Goal: Information Seeking & Learning: Learn about a topic

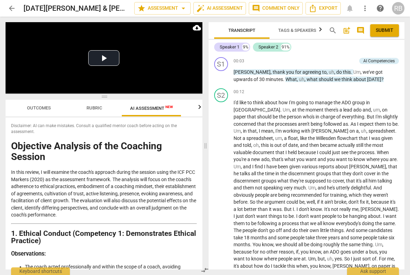
scroll to position [4094, 0]
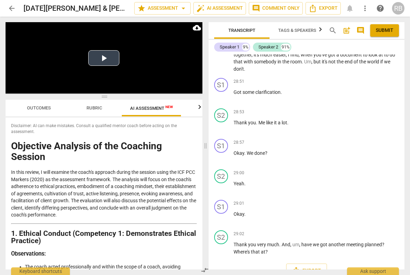
click at [112, 80] on video at bounding box center [104, 57] width 197 height 71
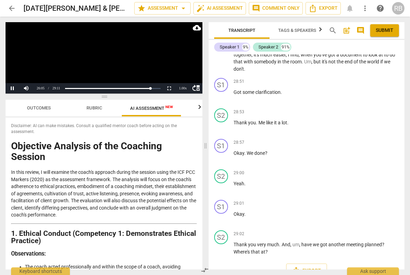
scroll to position [3666, 0]
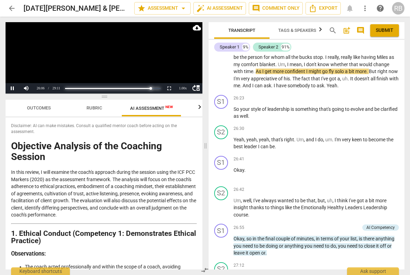
drag, startPoint x: 148, startPoint y: 89, endPoint x: 3, endPoint y: 85, distance: 145.6
click at [20, 90] on div "move_up Pause Current Time 26:06 / Duration Time 29:11 Loaded : 0% Progress : 8…" at bounding box center [104, 88] width 197 height 10
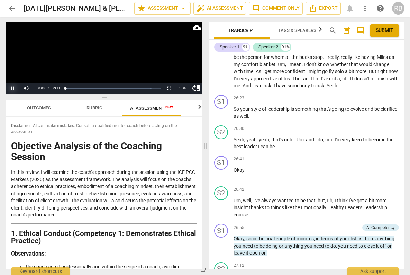
drag, startPoint x: 11, startPoint y: 86, endPoint x: 16, endPoint y: 86, distance: 5.2
click at [11, 85] on button "Pause" at bounding box center [13, 88] width 14 height 10
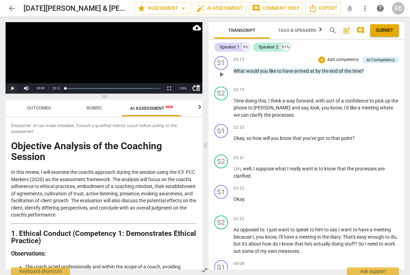
scroll to position [0, 0]
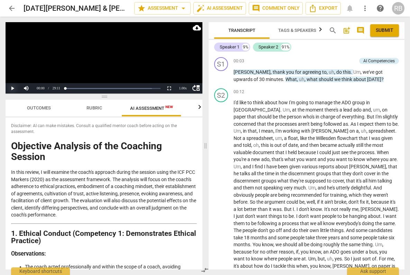
click at [12, 87] on button "Play" at bounding box center [13, 88] width 14 height 10
click at [12, 88] on button "Pause" at bounding box center [13, 88] width 14 height 10
click at [12, 88] on button "Play" at bounding box center [13, 88] width 14 height 10
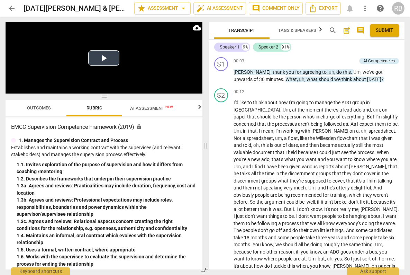
click at [105, 57] on button "Play Video" at bounding box center [103, 58] width 31 height 16
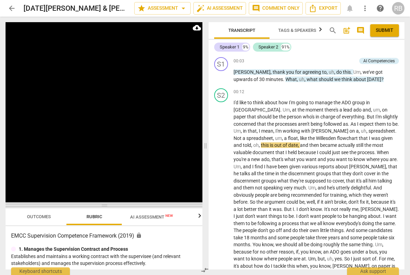
drag, startPoint x: 102, startPoint y: 95, endPoint x: 111, endPoint y: 204, distance: 108.9
click at [111, 204] on span at bounding box center [104, 205] width 197 height 4
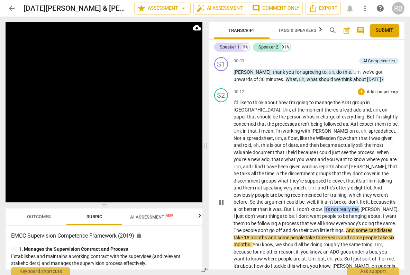
drag, startPoint x: 309, startPoint y: 210, endPoint x: 274, endPoint y: 211, distance: 35.3
click at [274, 211] on p "I'd like to think about how I'm going to manage the ADO group in Edmonton . Um …" at bounding box center [316, 202] width 166 height 206
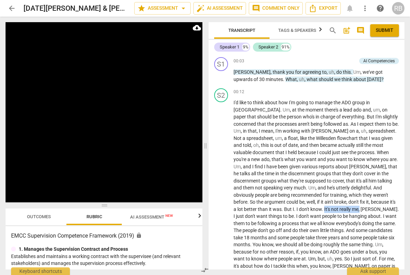
scroll to position [223, 0]
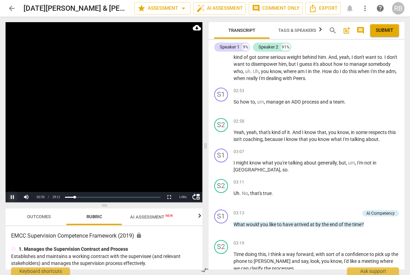
click at [12, 198] on button "Pause" at bounding box center [13, 197] width 14 height 10
click at [12, 195] on button "Play" at bounding box center [13, 197] width 14 height 10
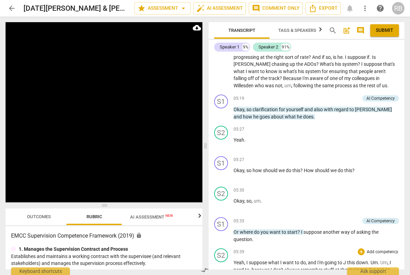
scroll to position [892, 0]
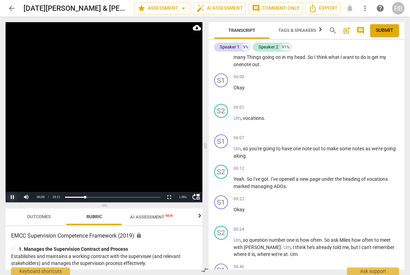
click at [12, 197] on button "Pause" at bounding box center [13, 197] width 14 height 10
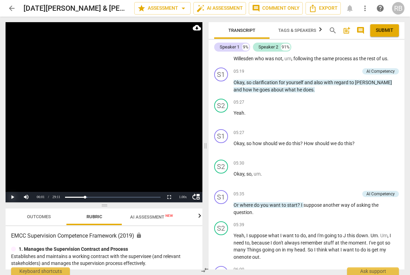
scroll to position [687, 0]
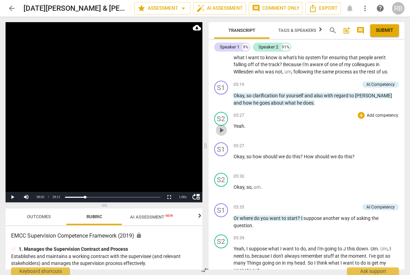
click at [220, 130] on span "play_arrow" at bounding box center [221, 130] width 8 height 8
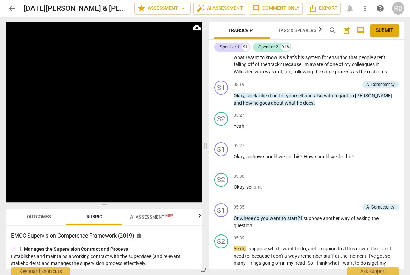
drag, startPoint x: 221, startPoint y: 221, endPoint x: 174, endPoint y: 173, distance: 67.5
click at [221, 221] on span "pause" at bounding box center [221, 222] width 8 height 8
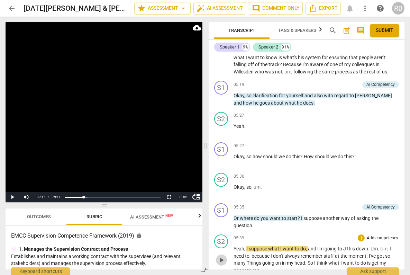
click at [221, 260] on span "play_arrow" at bounding box center [221, 260] width 8 height 8
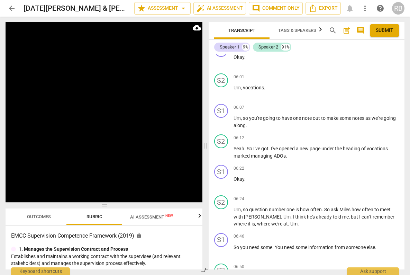
scroll to position [1143, 0]
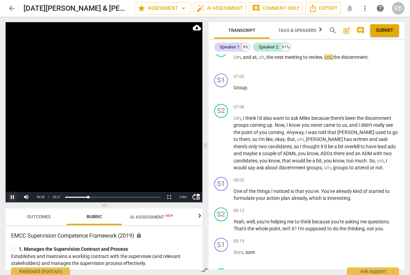
drag, startPoint x: 13, startPoint y: 196, endPoint x: 74, endPoint y: 181, distance: 62.7
click at [13, 196] on button "Pause" at bounding box center [13, 197] width 14 height 10
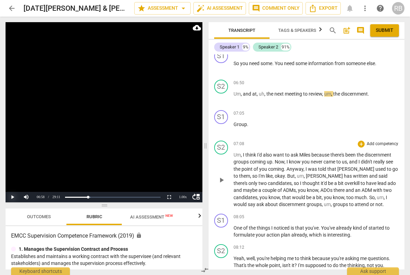
scroll to position [1081, 0]
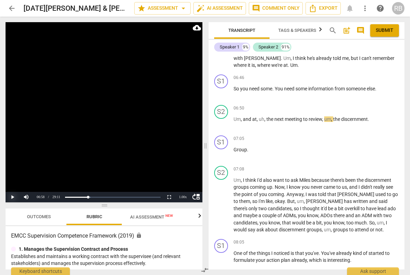
click at [12, 198] on button "Play" at bounding box center [13, 197] width 14 height 10
drag, startPoint x: 13, startPoint y: 196, endPoint x: 150, endPoint y: 176, distance: 138.7
click at [14, 196] on button "Pause" at bounding box center [13, 197] width 14 height 10
click at [12, 197] on button "Play" at bounding box center [13, 197] width 14 height 10
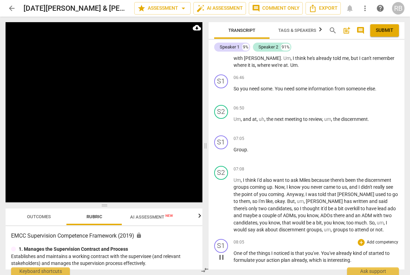
scroll to position [1307, 0]
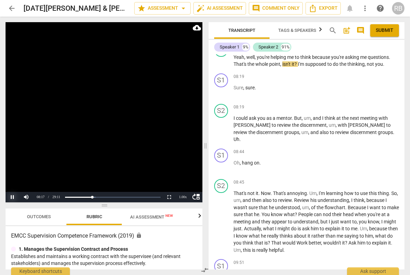
click at [12, 196] on button "Pause" at bounding box center [13, 197] width 14 height 10
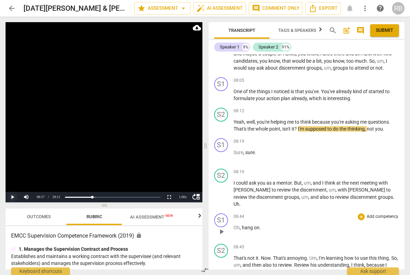
scroll to position [1230, 0]
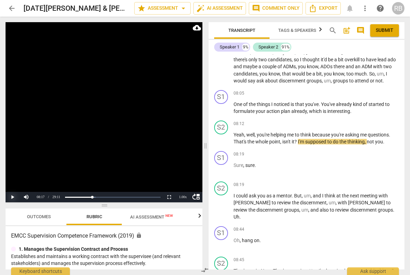
click at [10, 196] on button "Play" at bounding box center [13, 197] width 14 height 10
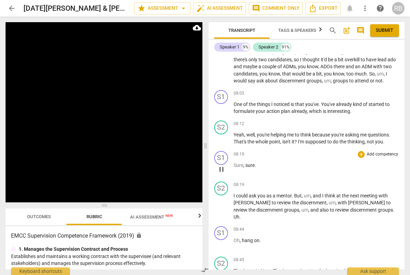
scroll to position [1450, 0]
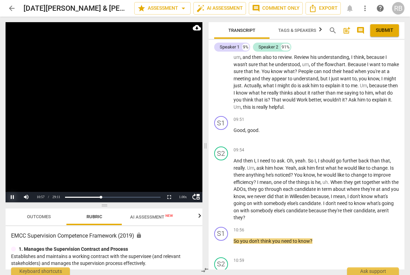
drag, startPoint x: 13, startPoint y: 196, endPoint x: 55, endPoint y: 200, distance: 42.4
click at [13, 196] on button "Pause" at bounding box center [13, 197] width 14 height 10
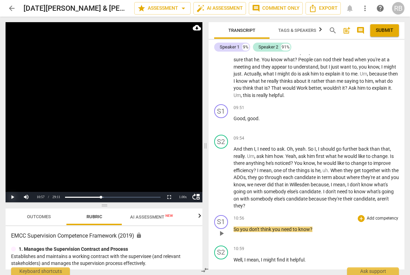
scroll to position [1462, 0]
click at [15, 198] on button "Play" at bounding box center [13, 197] width 14 height 10
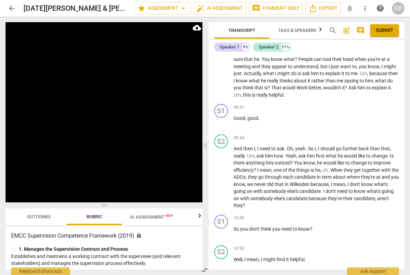
scroll to position [1687, 0]
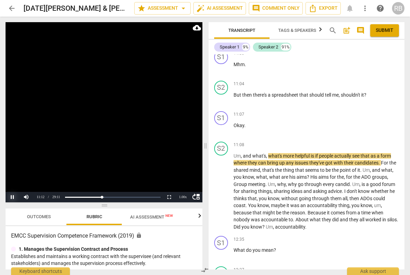
click at [13, 197] on button "Pause" at bounding box center [13, 197] width 14 height 10
click at [223, 187] on span "play_arrow" at bounding box center [221, 191] width 8 height 8
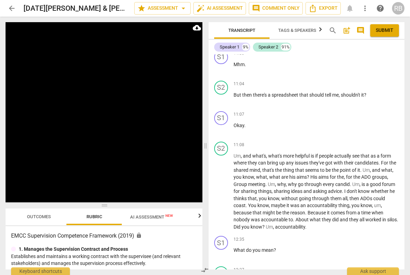
scroll to position [1903, 0]
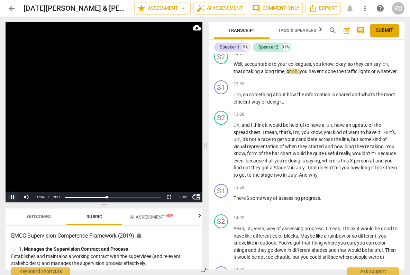
click at [12, 196] on button "Pause" at bounding box center [13, 197] width 14 height 10
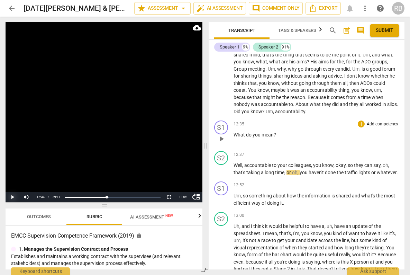
scroll to position [1802, 0]
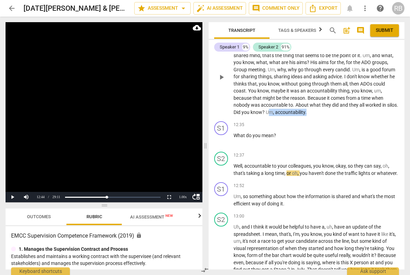
drag, startPoint x: 281, startPoint y: 105, endPoint x: 320, endPoint y: 104, distance: 39.1
click at [320, 104] on p "Um , and what's , what's more helpful is if people actually see that as a form …" at bounding box center [316, 77] width 166 height 78
drag, startPoint x: 320, startPoint y: 104, endPoint x: 277, endPoint y: 106, distance: 42.6
click at [277, 106] on p "Um , and what's , what's more helpful is if people actually see that as a form …" at bounding box center [316, 77] width 166 height 78
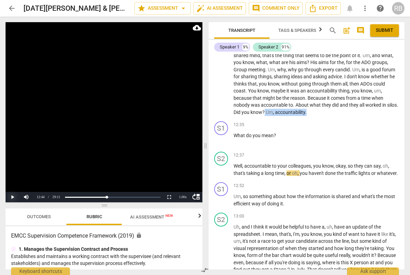
click at [13, 197] on button "Play" at bounding box center [13, 197] width 14 height 10
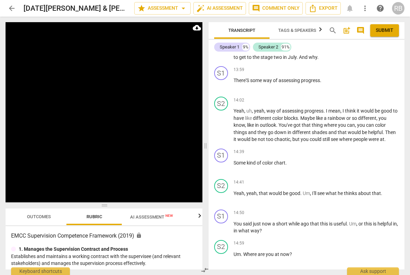
scroll to position [2248, 0]
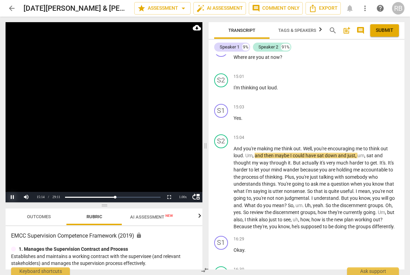
click at [15, 197] on button "Pause" at bounding box center [13, 197] width 14 height 10
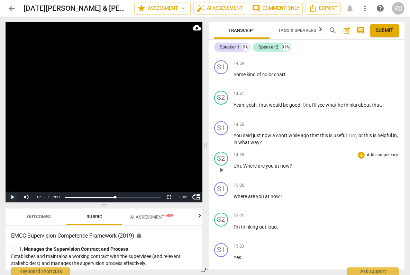
scroll to position [2109, 0]
click at [12, 197] on button "Play" at bounding box center [13, 197] width 14 height 10
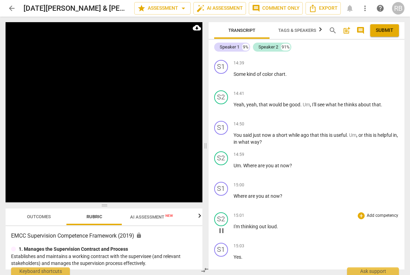
scroll to position [2353, 0]
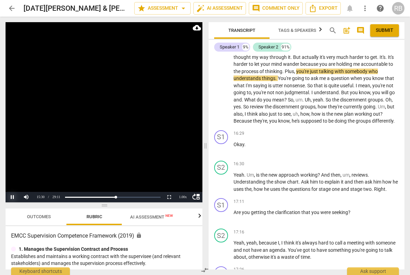
drag, startPoint x: 12, startPoint y: 196, endPoint x: 16, endPoint y: 194, distance: 5.1
click at [12, 195] on button "Pause" at bounding box center [13, 197] width 14 height 10
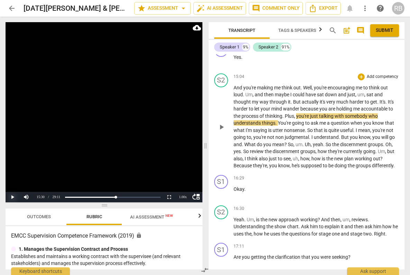
scroll to position [2309, 0]
drag, startPoint x: 12, startPoint y: 194, endPoint x: 45, endPoint y: 188, distance: 33.7
click at [12, 194] on button "Play" at bounding box center [13, 197] width 14 height 10
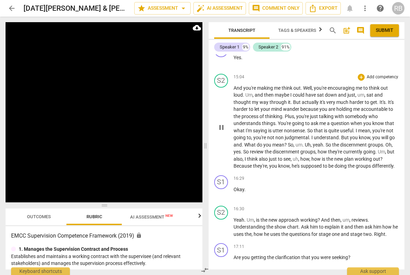
scroll to position [2539, 0]
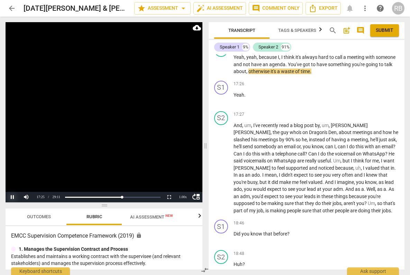
click at [13, 198] on button "Pause" at bounding box center [13, 197] width 14 height 10
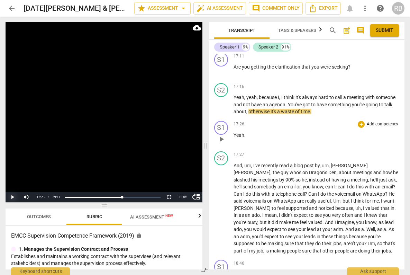
scroll to position [2483, 0]
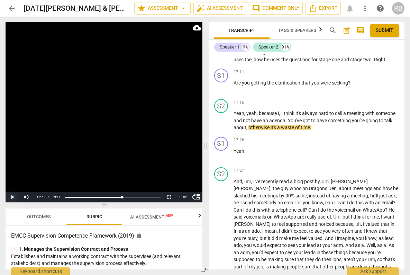
click at [13, 197] on button "Play" at bounding box center [13, 197] width 14 height 10
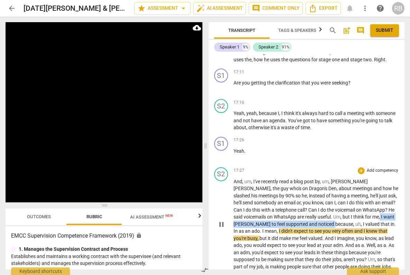
drag, startPoint x: 341, startPoint y: 216, endPoint x: 284, endPoint y: 223, distance: 57.2
click at [284, 223] on p "And , um , I've recently read a blog post by , um , Stephen Barrett , the guy w…" at bounding box center [316, 224] width 166 height 92
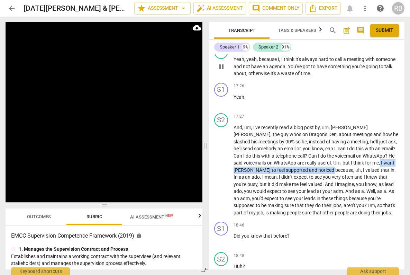
scroll to position [2776, 0]
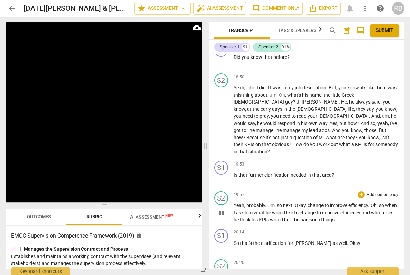
click at [220, 209] on span "pause" at bounding box center [221, 213] width 8 height 8
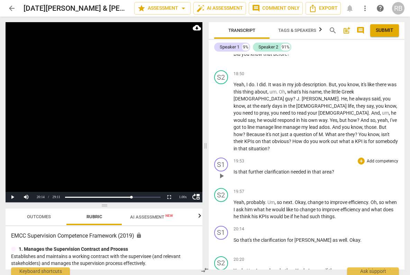
scroll to position [2781, 0]
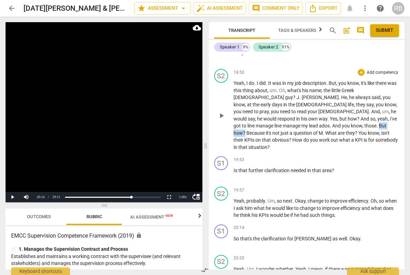
drag, startPoint x: 268, startPoint y: 124, endPoint x: 251, endPoint y: 127, distance: 17.2
click at [248, 127] on p "Yeah , I do . I did . It was in my job description . But , you know , it's like…" at bounding box center [316, 115] width 166 height 71
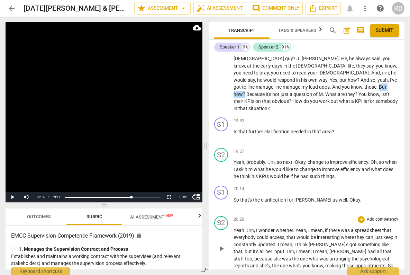
scroll to position [2838, 0]
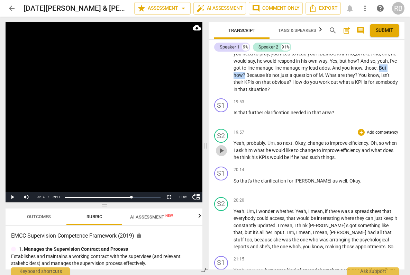
drag, startPoint x: 220, startPoint y: 144, endPoint x: 238, endPoint y: 143, distance: 17.6
click at [221, 146] on span "play_arrow" at bounding box center [221, 150] width 8 height 8
click at [13, 198] on button "Pause" at bounding box center [13, 197] width 14 height 10
click at [11, 196] on button "Play" at bounding box center [13, 197] width 14 height 10
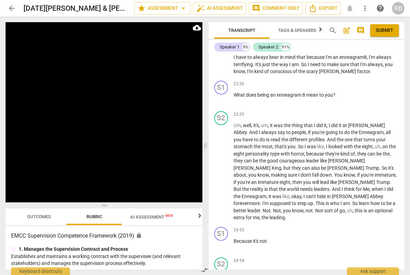
scroll to position [3525, 0]
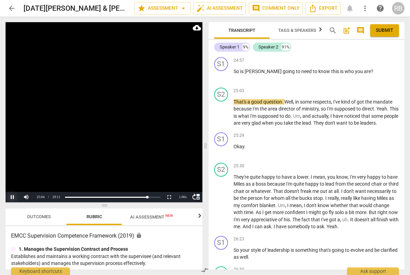
drag, startPoint x: 12, startPoint y: 197, endPoint x: 43, endPoint y: 181, distance: 34.6
click at [12, 196] on button "Pause" at bounding box center [13, 197] width 14 height 10
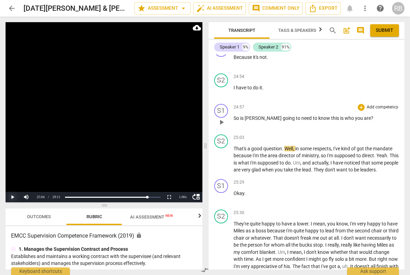
scroll to position [3477, 0]
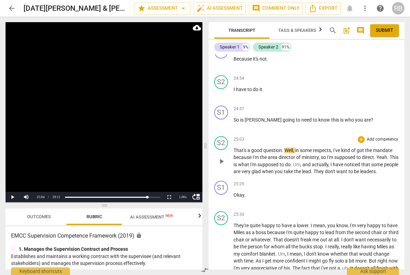
click at [221, 157] on span "play_arrow" at bounding box center [221, 161] width 8 height 8
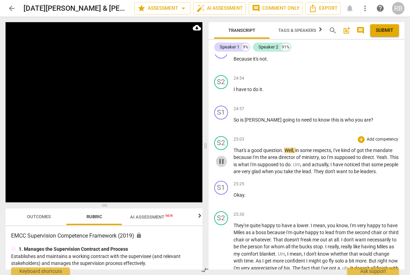
drag, startPoint x: 223, startPoint y: 149, endPoint x: 285, endPoint y: 123, distance: 66.5
click at [224, 157] on span "pause" at bounding box center [221, 161] width 8 height 8
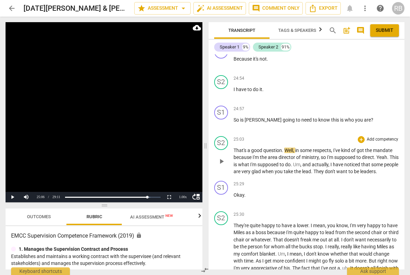
click at [220, 157] on span "play_arrow" at bounding box center [221, 161] width 8 height 8
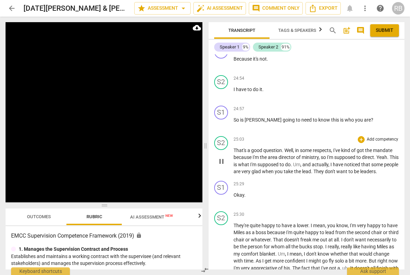
scroll to position [3704, 0]
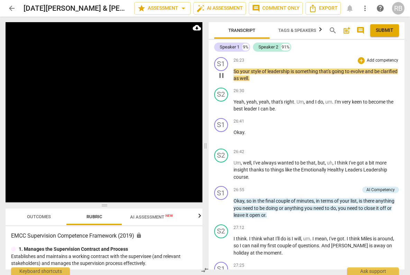
drag, startPoint x: 221, startPoint y: 60, endPoint x: 246, endPoint y: 64, distance: 24.6
click at [222, 71] on span "pause" at bounding box center [221, 75] width 8 height 8
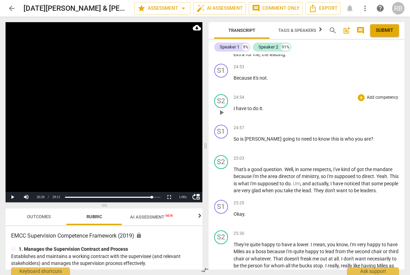
scroll to position [3456, 0]
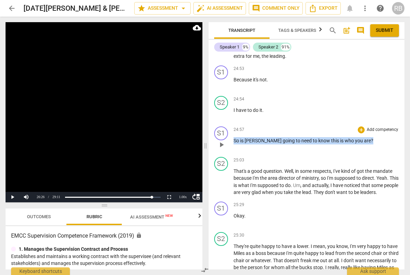
drag, startPoint x: 308, startPoint y: 127, endPoint x: 226, endPoint y: 125, distance: 81.3
click at [227, 125] on div "S1 play_arrow pause 24:57 + Add competency keyboard_arrow_right So is James goi…" at bounding box center [307, 138] width 196 height 30
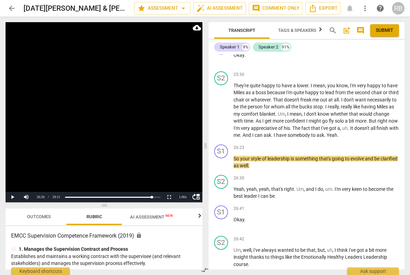
scroll to position [3634, 0]
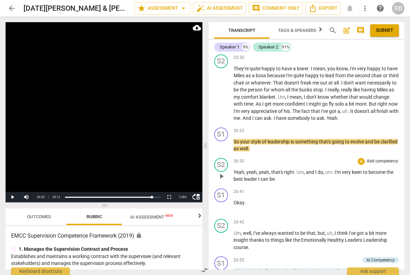
drag, startPoint x: 222, startPoint y: 163, endPoint x: 236, endPoint y: 164, distance: 13.9
click at [222, 172] on span "play_arrow" at bounding box center [221, 176] width 8 height 8
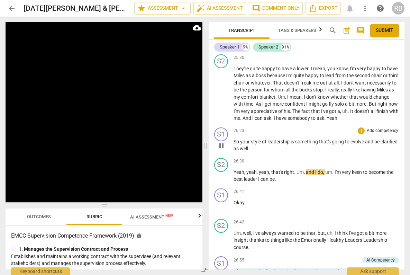
click at [221, 141] on span "pause" at bounding box center [221, 145] width 8 height 8
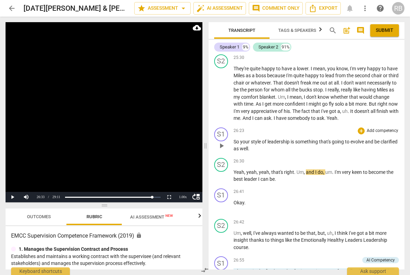
drag, startPoint x: 222, startPoint y: 131, endPoint x: 236, endPoint y: 136, distance: 15.0
click at [222, 141] on span "play_arrow" at bounding box center [221, 145] width 8 height 8
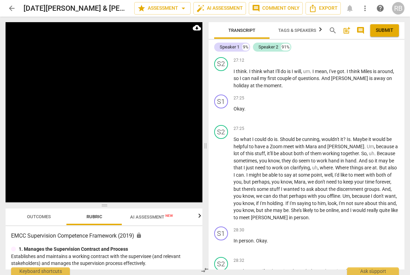
scroll to position [4094, 0]
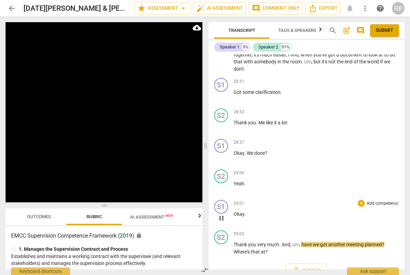
click at [223, 214] on span "pause" at bounding box center [221, 218] width 8 height 8
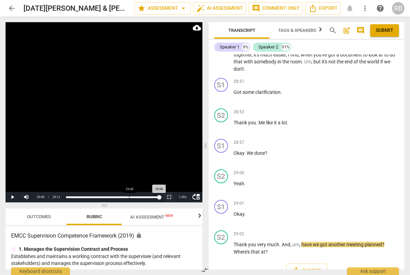
drag, startPoint x: 161, startPoint y: 196, endPoint x: 129, endPoint y: 195, distance: 32.5
click at [129, 195] on div "move_up Play Current Time 29:06 / Duration Time 29:11 Loaded : 0% Progress : 99…" at bounding box center [104, 197] width 197 height 10
drag, startPoint x: 117, startPoint y: 200, endPoint x: 80, endPoint y: 202, distance: 37.4
click at [115, 200] on div "Loaded : 0% Progress : 99.72%" at bounding box center [113, 197] width 99 height 10
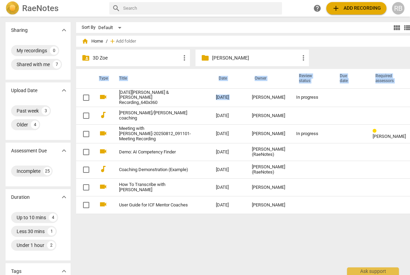
drag, startPoint x: 228, startPoint y: 99, endPoint x: 223, endPoint y: 75, distance: 24.3
click at [224, 68] on div "home Home / add Add folder folder_shared 3D Zoe more_vert folder Mentor [PERSON…" at bounding box center [255, 128] width 358 height 181
drag, startPoint x: 239, startPoint y: 96, endPoint x: 220, endPoint y: 101, distance: 20.0
click at [221, 101] on tr "videocam [DATE][PERSON_NAME] & [PERSON_NAME] Recording_640x360 [DATE] [PERSON_N…" at bounding box center [252, 97] width 352 height 19
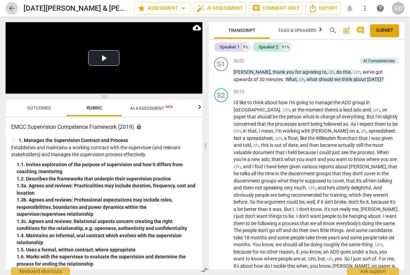
click at [11, 9] on span "arrow_back" at bounding box center [12, 8] width 8 height 8
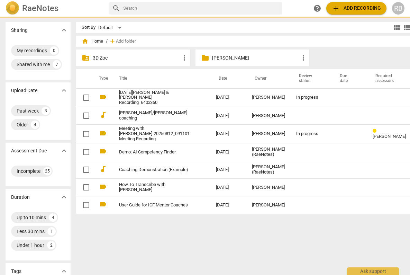
click at [217, 57] on p "[PERSON_NAME]" at bounding box center [255, 57] width 87 height 7
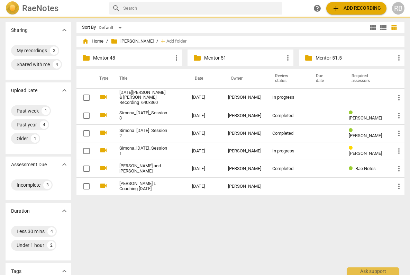
click at [321, 57] on p "Mentor 51.5" at bounding box center [354, 57] width 79 height 7
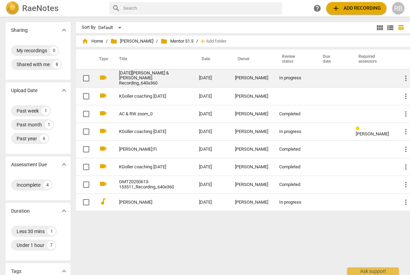
click at [145, 79] on link "[DATE][PERSON_NAME] & [PERSON_NAME] Recording_640x360" at bounding box center [146, 79] width 55 height 16
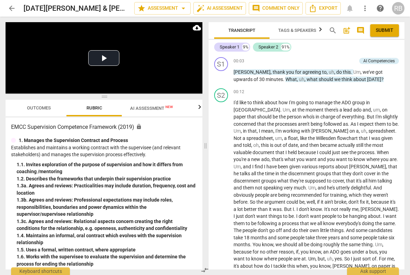
drag, startPoint x: 150, startPoint y: 108, endPoint x: 159, endPoint y: 116, distance: 12.0
click at [150, 108] on span "AI Assessment New" at bounding box center [151, 107] width 43 height 5
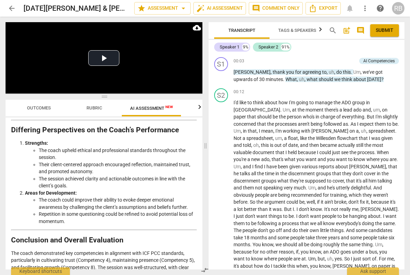
scroll to position [1451, 0]
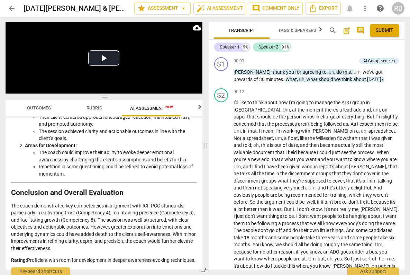
click at [346, 31] on span "post_add" at bounding box center [346, 30] width 8 height 8
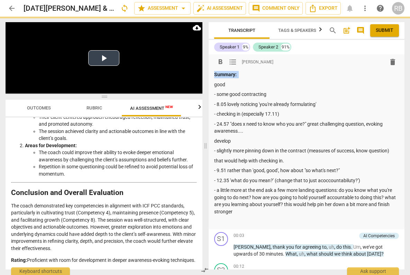
drag, startPoint x: 240, startPoint y: 76, endPoint x: 195, endPoint y: 72, distance: 45.1
click at [197, 73] on div "Play Video move_up Play Current Time 00:00 / Duration Time 29:11 Loaded : 0% Pr…" at bounding box center [205, 146] width 410 height 258
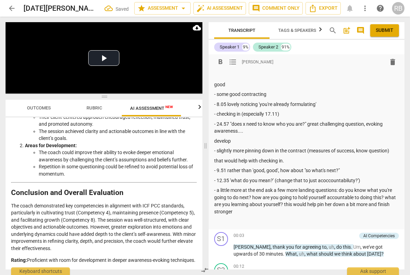
drag, startPoint x: 228, startPoint y: 85, endPoint x: 207, endPoint y: 75, distance: 22.4
click at [209, 75] on div "format_bold format_list_bulleted Ruth Bennett delete good - some good contracti…" at bounding box center [307, 141] width 196 height 175
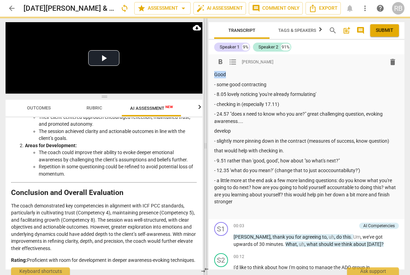
drag, startPoint x: 230, startPoint y: 75, endPoint x: 205, endPoint y: 72, distance: 24.7
click at [205, 72] on div "Play Video move_up Play Current Time 00:00 / Duration Time 29:11 Loaded : 0% Pr…" at bounding box center [205, 146] width 410 height 258
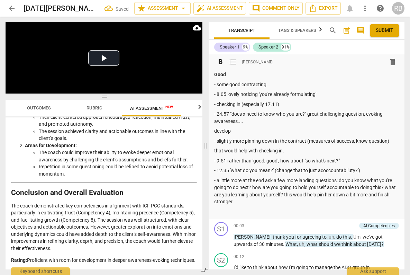
drag, startPoint x: 216, startPoint y: 86, endPoint x: 223, endPoint y: 93, distance: 10.0
click at [216, 86] on p "- some good contracting" at bounding box center [306, 84] width 185 height 7
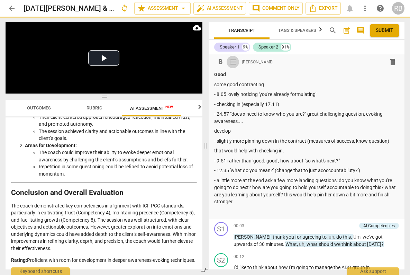
drag, startPoint x: 233, startPoint y: 63, endPoint x: 228, endPoint y: 81, distance: 18.7
click at [233, 63] on span "format_list_bulleted" at bounding box center [233, 62] width 8 height 8
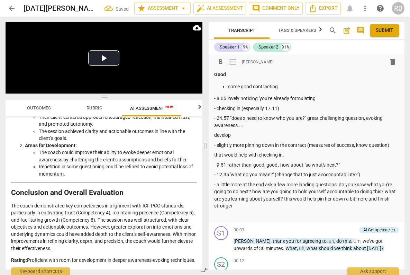
click at [218, 98] on p "- 8.05 lovely noticing 'you're already formulating'" at bounding box center [306, 98] width 185 height 7
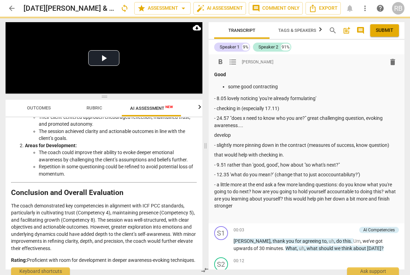
click at [231, 62] on span "format_list_bulleted" at bounding box center [233, 62] width 8 height 8
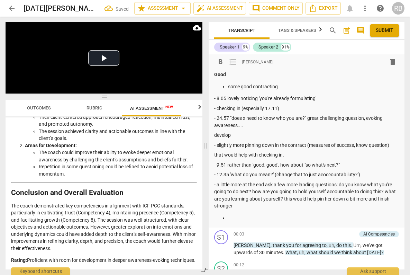
click at [216, 100] on p "- 8.05 lovely noticing 'you're already formulating'" at bounding box center [306, 98] width 185 height 7
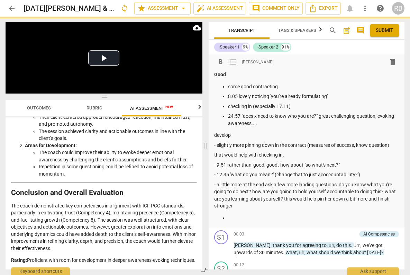
click at [264, 124] on p "24.57 "does x need to know who you are?" great challenging question, evoking aw…" at bounding box center [313, 119] width 171 height 14
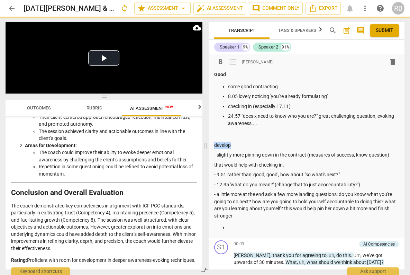
drag, startPoint x: 223, startPoint y: 147, endPoint x: 209, endPoint y: 147, distance: 14.2
click at [209, 147] on div "format_bold format_list_bulleted Ruth Bennett delete Good some good contracting…" at bounding box center [307, 145] width 196 height 183
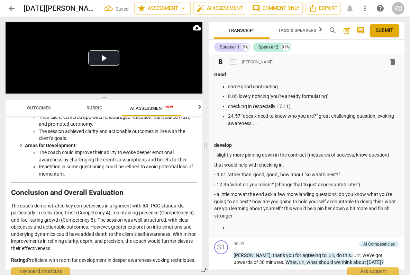
drag, startPoint x: 216, startPoint y: 152, endPoint x: 225, endPoint y: 166, distance: 17.0
click at [214, 153] on p "- slightly more pinning down in the contract (measures of success, know questio…" at bounding box center [306, 154] width 185 height 7
click at [233, 65] on span "format_list_bulleted" at bounding box center [233, 62] width 8 height 8
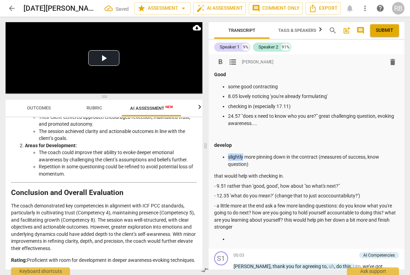
drag, startPoint x: 228, startPoint y: 157, endPoint x: 243, endPoint y: 157, distance: 14.5
click at [243, 157] on p "slightly more pinning down in the contract (measures of success, know question)" at bounding box center [313, 160] width 171 height 14
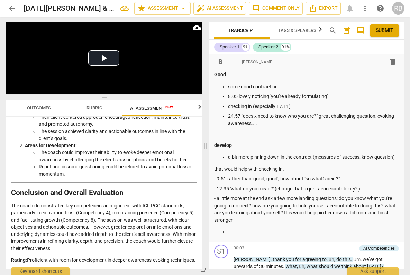
drag, startPoint x: 313, startPoint y: 154, endPoint x: 316, endPoint y: 178, distance: 24.1
click at [312, 155] on p "a bit more pinning down in the contract (measures of success, know question)" at bounding box center [313, 156] width 171 height 7
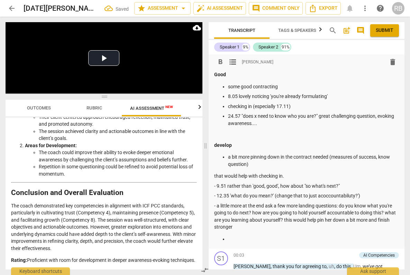
drag, startPoint x: 214, startPoint y: 176, endPoint x: 226, endPoint y: 182, distance: 14.2
click at [214, 176] on p "that would help with checking in." at bounding box center [306, 175] width 185 height 7
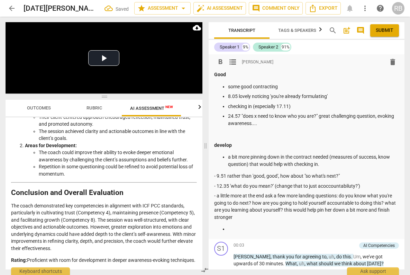
drag, startPoint x: 272, startPoint y: 164, endPoint x: 280, endPoint y: 176, distance: 14.0
click at [273, 165] on p "a bit more pinning down in the contract needed (measures of success, know quest…" at bounding box center [313, 160] width 171 height 14
drag, startPoint x: 216, startPoint y: 175, endPoint x: 221, endPoint y: 180, distance: 6.8
click at [217, 176] on p "- 9.51 rather than 'good, good', how about "so what's next?"" at bounding box center [306, 175] width 185 height 7
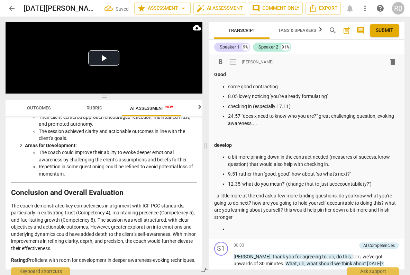
drag, startPoint x: 329, startPoint y: 184, endPoint x: 333, endPoint y: 195, distance: 12.0
click at [329, 184] on p "12.35 'what do you mean?' (change that to just acoccountabiluty?')" at bounding box center [313, 183] width 171 height 7
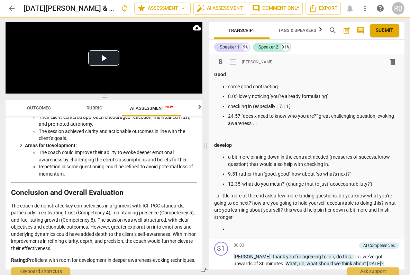
drag, startPoint x: 336, startPoint y: 185, endPoint x: 344, endPoint y: 197, distance: 14.0
click at [336, 185] on p "12.35 'what do you mean?' (change that to just 'acoccountabiluty?')" at bounding box center [313, 183] width 171 height 7
drag, startPoint x: 357, startPoint y: 184, endPoint x: 358, endPoint y: 188, distance: 4.5
click at [357, 184] on p "12.35 'what do you mean?' (change that to just 'accountabiluty?')" at bounding box center [313, 183] width 171 height 7
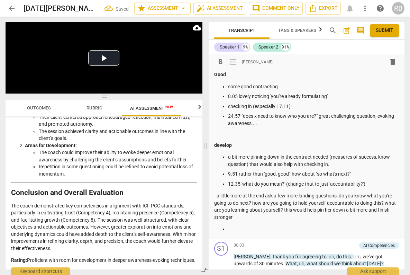
drag, startPoint x: 298, startPoint y: 197, endPoint x: 264, endPoint y: 200, distance: 34.0
click at [297, 195] on p "- a little more at the end ask a few more landing questions: do you know what y…" at bounding box center [306, 206] width 185 height 28
click at [216, 197] on p "- a little more at the end ask a few more landing questions: do you know what y…" at bounding box center [306, 206] width 185 height 28
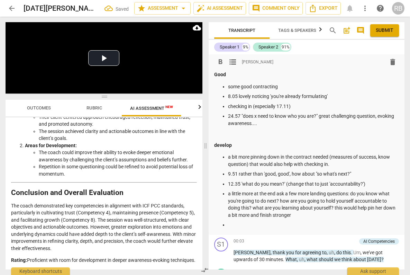
click at [232, 194] on p "a little more at the end ask a few more landing questions: do you know what you…" at bounding box center [313, 204] width 171 height 28
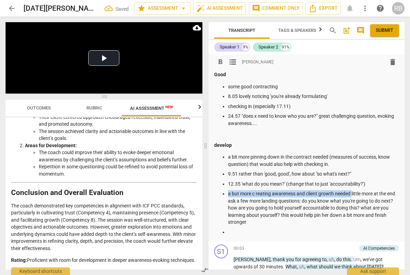
drag, startPoint x: 352, startPoint y: 194, endPoint x: 227, endPoint y: 193, distance: 124.5
click at [227, 193] on ul "a bit more pinning down in the contract needed (measures of success, know quest…" at bounding box center [306, 194] width 185 height 82
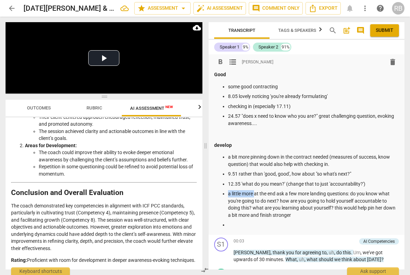
drag, startPoint x: 228, startPoint y: 194, endPoint x: 254, endPoint y: 193, distance: 25.9
click at [254, 193] on p "a little more at the end ask a few more landing questions: do you know what you…" at bounding box center [313, 204] width 171 height 28
click at [249, 194] on p "at the end ask a few more landing questions: do you know what you're going to d…" at bounding box center [313, 204] width 171 height 28
click at [267, 219] on ul "a bit more pinning down in the contract needed (measures of success, know quest…" at bounding box center [306, 190] width 185 height 75
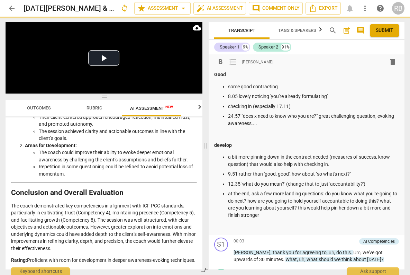
click at [235, 61] on span "format_list_bulleted" at bounding box center [233, 62] width 8 height 8
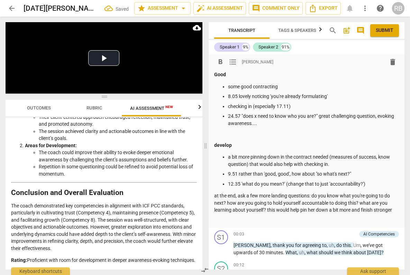
click at [235, 61] on span "format_list_bulleted" at bounding box center [233, 62] width 8 height 8
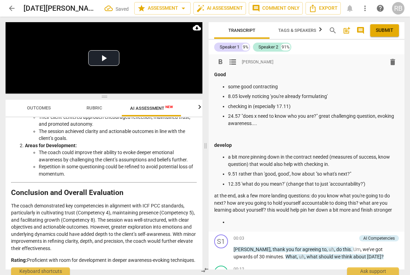
click at [367, 183] on p "12.35 'what do you mean?' (change that to just 'accountability?')" at bounding box center [313, 183] width 171 height 7
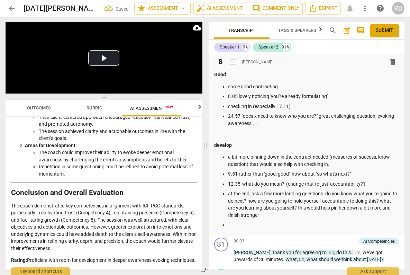
drag, startPoint x: 214, startPoint y: 77, endPoint x: 235, endPoint y: 83, distance: 21.2
click at [214, 77] on strong "Good" at bounding box center [220, 75] width 12 height 6
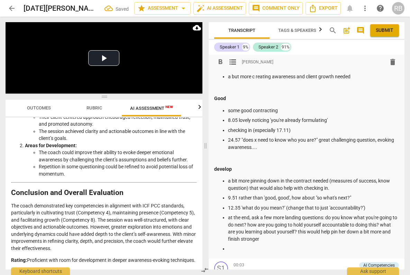
click at [228, 76] on p "a but more c reating awareness and client growth needed" at bounding box center [313, 76] width 171 height 7
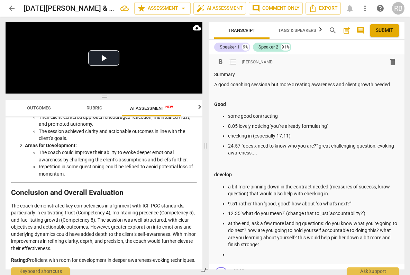
drag, startPoint x: 269, startPoint y: 82, endPoint x: 275, endPoint y: 87, distance: 7.1
click at [270, 82] on p "A good coaching sessiona but more c reating awareness and client growth needed" at bounding box center [306, 84] width 185 height 7
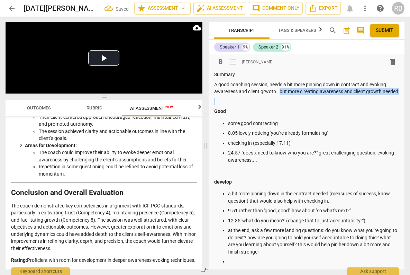
drag, startPoint x: 280, startPoint y: 91, endPoint x: 281, endPoint y: 109, distance: 17.4
click at [281, 109] on div "Summary A good coaching session, needs a bit more pinning down in contract and …" at bounding box center [306, 168] width 185 height 194
click at [265, 92] on p "A good coaching session, needs a bit more pinning down in contract and evoking …" at bounding box center [306, 88] width 185 height 14
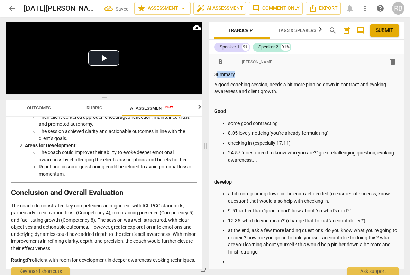
drag, startPoint x: 238, startPoint y: 75, endPoint x: 215, endPoint y: 75, distance: 22.1
click at [215, 75] on p "Summary" at bounding box center [306, 74] width 185 height 7
click at [214, 75] on p "Summary" at bounding box center [306, 74] width 185 height 7
click at [235, 76] on p "Summary" at bounding box center [306, 74] width 185 height 7
drag, startPoint x: 238, startPoint y: 76, endPoint x: 200, endPoint y: 75, distance: 37.7
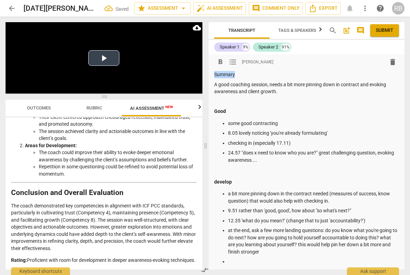
click at [200, 75] on div "Play Video move_up Play Current Time 00:00 / Duration Time 29:11 Loaded : 0% Pr…" at bounding box center [205, 146] width 410 height 258
click at [287, 93] on p "A good coaching session, needs a bit more pinning down in contract and evoking …" at bounding box center [306, 88] width 185 height 14
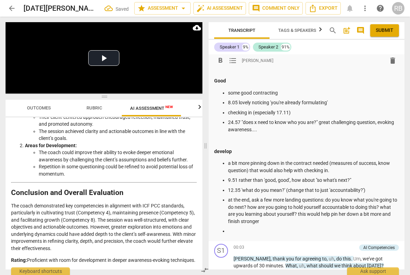
scroll to position [31, 0]
click at [286, 226] on ul "a bit more pinning down in the contract needed (measures of success, know quest…" at bounding box center [306, 196] width 185 height 75
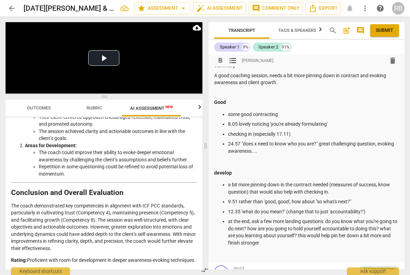
scroll to position [0, 0]
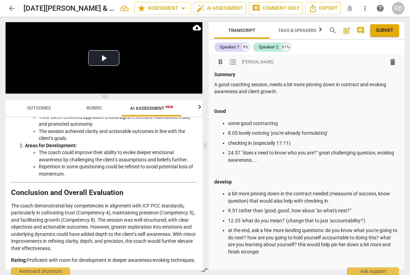
click at [301, 91] on p "A good coaching session, needs a bit more pinning down in contract and evoking …" at bounding box center [306, 88] width 185 height 14
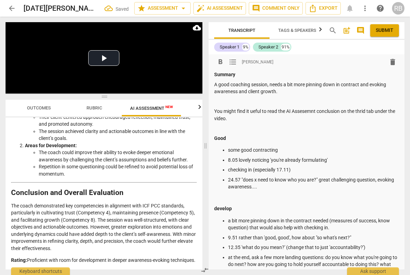
drag, startPoint x: 252, startPoint y: 112, endPoint x: 266, endPoint y: 125, distance: 18.3
click at [253, 112] on p "You might find it ueful to read the AI Assesemnt conclusion on the thrid tab un…" at bounding box center [306, 115] width 185 height 14
click at [308, 112] on p "You might find it useful to read the AI Assesemnt conclusion on the thrid tab u…" at bounding box center [306, 115] width 185 height 14
click at [314, 113] on p "You might find it useful to read the AI Assesemnt conclusion on the thrid tab u…" at bounding box center [306, 115] width 185 height 14
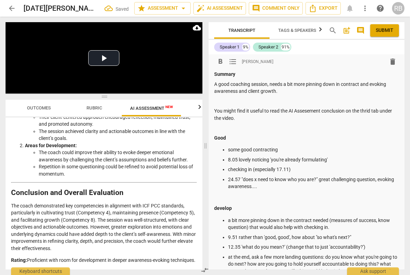
drag, startPoint x: 310, startPoint y: 111, endPoint x: 315, endPoint y: 117, distance: 7.4
click at [311, 112] on p "You might find it useful to read the AI Assesement conclusion on the thrid tab …" at bounding box center [306, 114] width 185 height 14
click at [366, 113] on p "You might find it useful to read the AI Assesment conclusion on the thrid tab u…" at bounding box center [306, 114] width 185 height 14
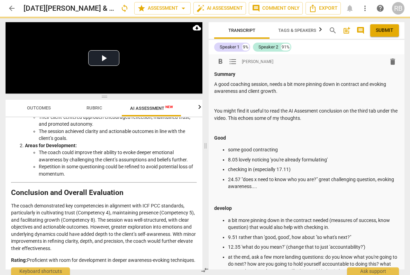
click at [308, 113] on p "You might find it useful to read the AI Assesment conclusion on the third tab u…" at bounding box center [306, 114] width 185 height 14
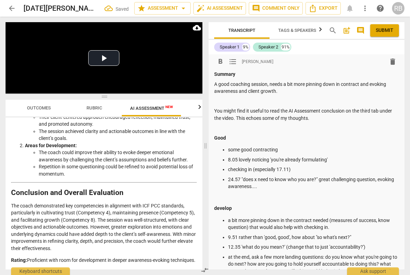
click at [325, 118] on p "You might find it useful to read the AI Assessment conclusion on the third tab …" at bounding box center [306, 114] width 185 height 14
click at [383, 30] on span "Submit" at bounding box center [385, 30] width 18 height 7
click at [321, 8] on span "Export" at bounding box center [322, 8] width 29 height 8
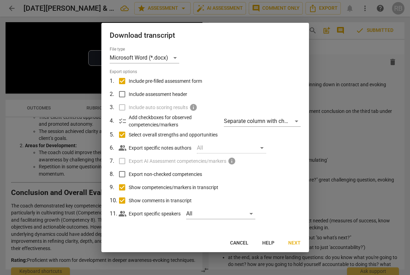
click at [297, 241] on span "Next" at bounding box center [294, 242] width 12 height 7
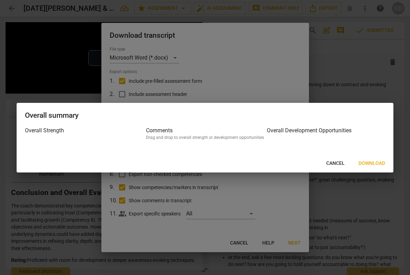
drag, startPoint x: 370, startPoint y: 164, endPoint x: 363, endPoint y: 161, distance: 7.0
click at [370, 163] on span "Download" at bounding box center [371, 163] width 27 height 7
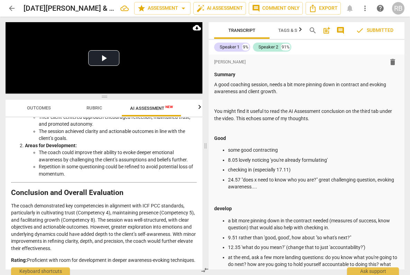
click at [10, 9] on span "arrow_back" at bounding box center [12, 8] width 8 height 8
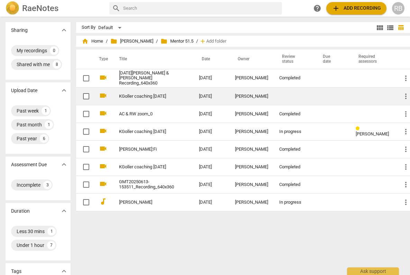
click at [239, 94] on div "[PERSON_NAME]" at bounding box center [251, 96] width 33 height 5
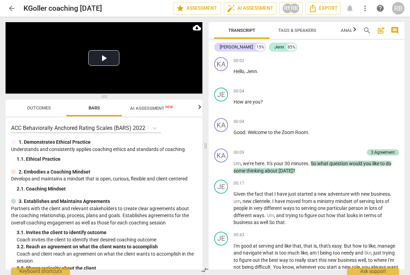
click at [155, 108] on span "AI Assessment New" at bounding box center [151, 107] width 43 height 5
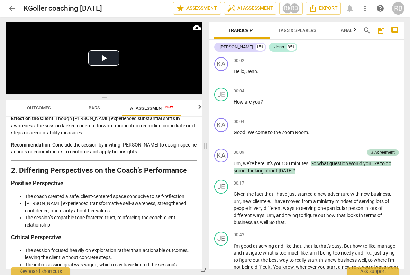
scroll to position [1166, 0]
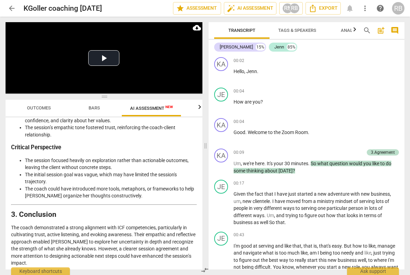
click at [36, 105] on span "Outcomes" at bounding box center [39, 107] width 24 height 5
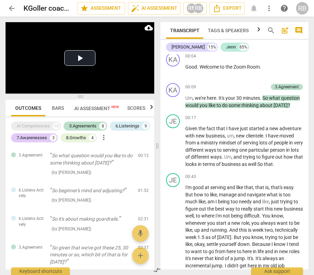
scroll to position [0, 0]
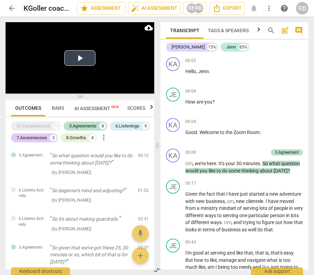
click at [81, 58] on button "Play Video" at bounding box center [79, 58] width 31 height 16
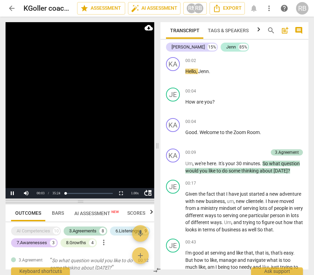
drag, startPoint x: 82, startPoint y: 97, endPoint x: 82, endPoint y: 202, distance: 104.4
click at [82, 202] on span at bounding box center [80, 201] width 149 height 4
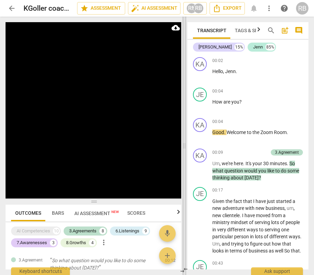
drag, startPoint x: 156, startPoint y: 200, endPoint x: 183, endPoint y: 201, distance: 27.0
click at [183, 201] on span at bounding box center [184, 146] width 4 height 258
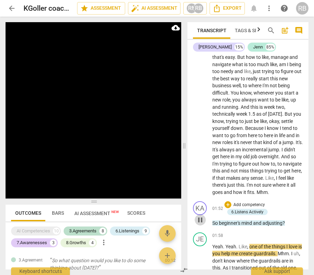
drag, startPoint x: 201, startPoint y: 234, endPoint x: 206, endPoint y: 236, distance: 5.3
click at [202, 224] on span "pause" at bounding box center [200, 219] width 8 height 8
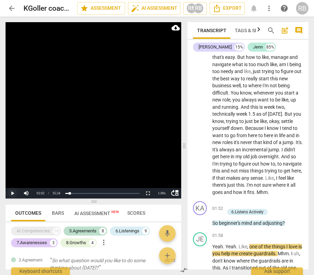
click at [14, 196] on button "Play" at bounding box center [13, 193] width 14 height 10
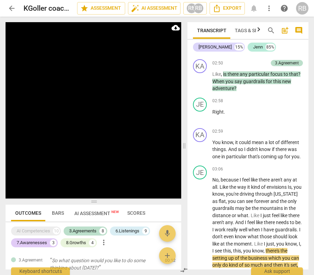
scroll to position [889, 0]
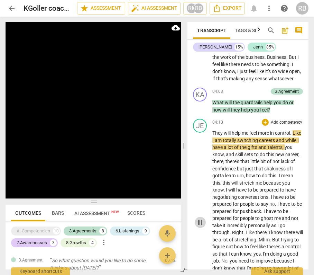
drag, startPoint x: 199, startPoint y: 253, endPoint x: 213, endPoint y: 232, distance: 24.9
click at [201, 226] on span "pause" at bounding box center [200, 222] width 8 height 8
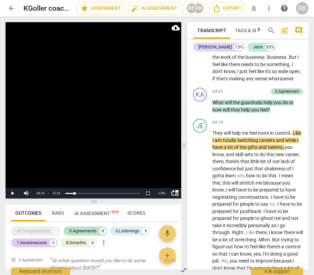
scroll to position [889, 0]
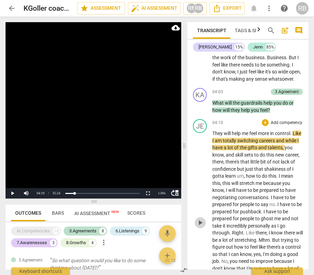
click at [201, 226] on span "play_arrow" at bounding box center [200, 222] width 8 height 8
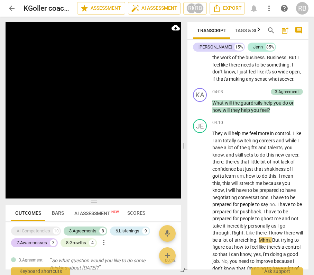
scroll to position [1107, 0]
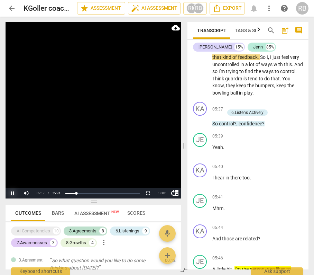
click at [12, 193] on button "Pause" at bounding box center [13, 193] width 14 height 10
click at [12, 193] on button "Play" at bounding box center [13, 193] width 14 height 10
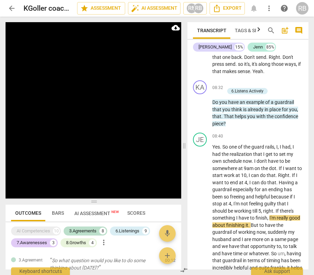
scroll to position [1977, 0]
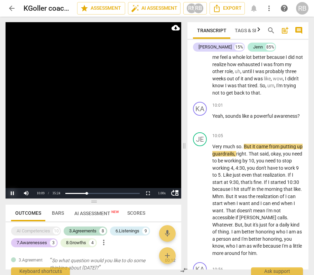
click at [12, 193] on button "Pause" at bounding box center [13, 193] width 14 height 10
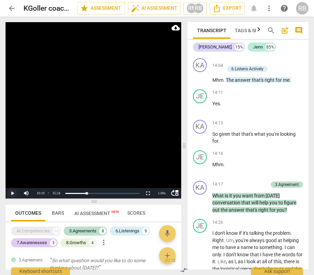
scroll to position [2785, 0]
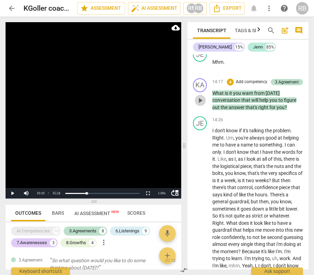
click at [201, 104] on span "play_arrow" at bounding box center [200, 100] width 8 height 8
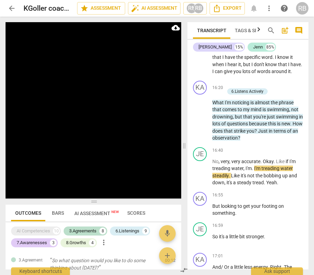
scroll to position [3218, 0]
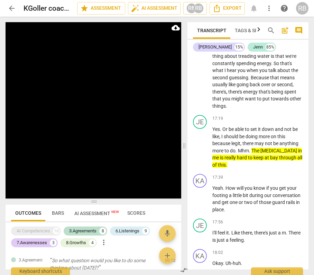
click at [202, 27] on span "pause" at bounding box center [200, 23] width 8 height 8
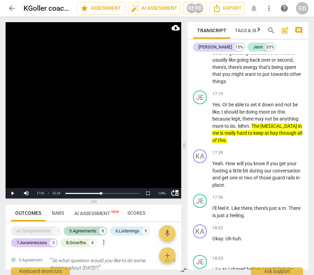
scroll to position [3247, 0]
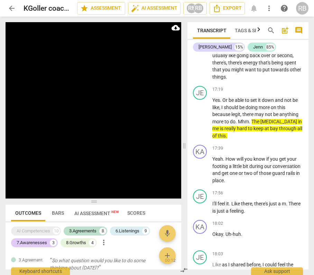
scroll to position [3493, 0]
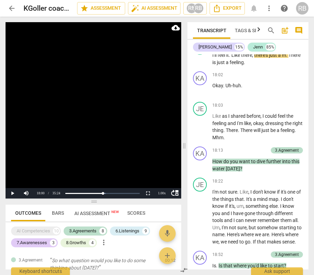
scroll to position [3395, 0]
click at [201, 64] on span "play_arrow" at bounding box center [200, 59] width 8 height 8
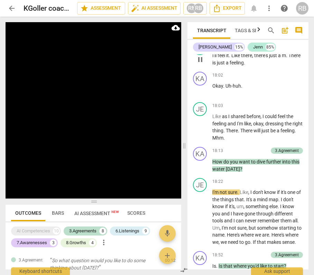
scroll to position [3629, 0]
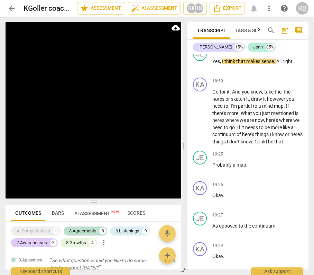
click at [202, 39] on span "pause" at bounding box center [200, 35] width 8 height 8
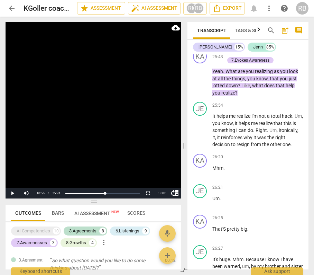
scroll to position [5098, 0]
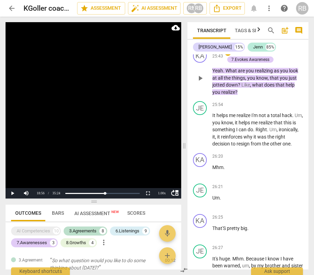
click at [200, 82] on span "play_arrow" at bounding box center [200, 78] width 8 height 8
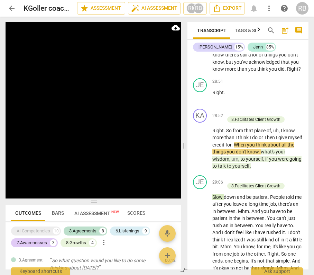
scroll to position [5805, 0]
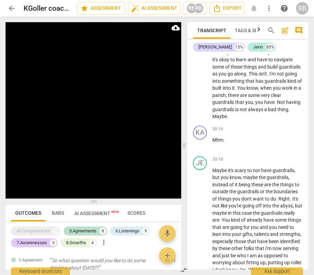
click at [200, 50] on span "pause" at bounding box center [200, 45] width 8 height 8
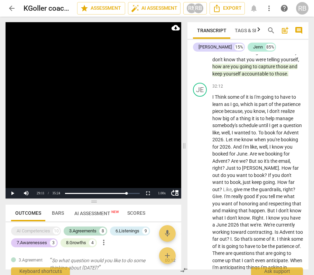
scroll to position [6186, 0]
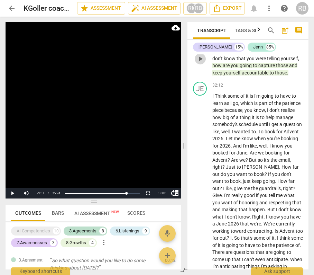
click at [201, 63] on span "play_arrow" at bounding box center [200, 59] width 8 height 8
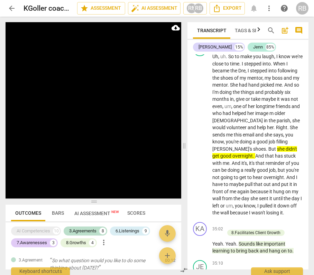
scroll to position [6523, 0]
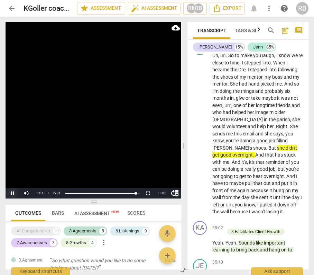
click at [12, 192] on button "Pause" at bounding box center [13, 193] width 14 height 10
click at [15, 190] on button "Play" at bounding box center [13, 193] width 14 height 10
drag, startPoint x: 12, startPoint y: 192, endPoint x: 21, endPoint y: 189, distance: 8.7
click at [13, 192] on button "Pause" at bounding box center [13, 193] width 14 height 10
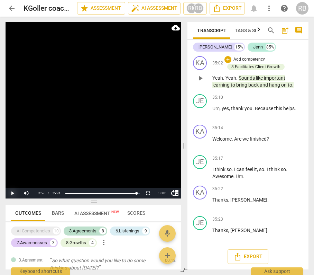
scroll to position [6844, 0]
click at [201, 142] on span "play_arrow" at bounding box center [200, 143] width 8 height 8
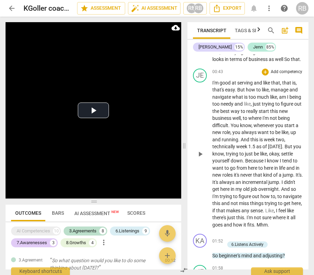
scroll to position [0, 0]
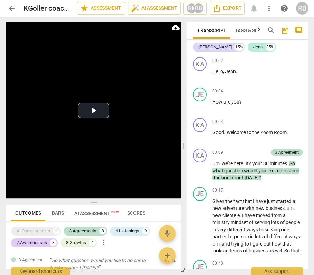
click at [285, 29] on span "post_add" at bounding box center [285, 30] width 8 height 8
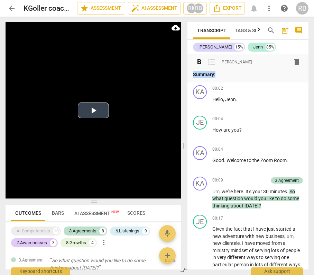
drag, startPoint x: 215, startPoint y: 74, endPoint x: 178, endPoint y: 71, distance: 37.5
click at [179, 72] on div "Play Video move_up Play Current Time 35:24 / Duration Time 35:24 Loaded : 0% Pr…" at bounding box center [157, 146] width 314 height 258
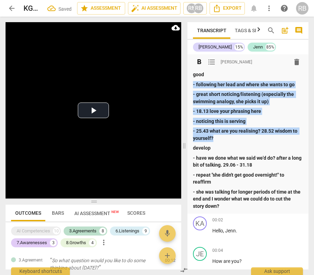
drag, startPoint x: 193, startPoint y: 84, endPoint x: 220, endPoint y: 138, distance: 59.8
click at [220, 138] on div "good - following her lead and where she wants to go - great short noticing/list…" at bounding box center [248, 140] width 110 height 138
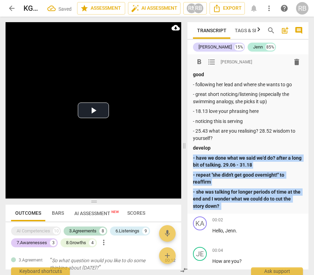
drag, startPoint x: 193, startPoint y: 157, endPoint x: 232, endPoint y: 209, distance: 64.4
click at [232, 209] on div "good - following her lead and where she wants to go - great short noticing/list…" at bounding box center [248, 140] width 110 height 138
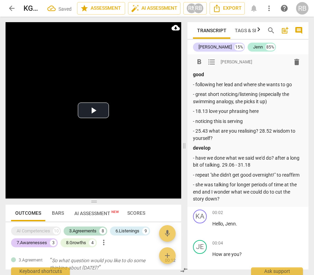
click at [196, 86] on p "- following her lead and where she wants to go" at bounding box center [248, 84] width 110 height 7
click at [215, 62] on span "format_list_bulleted" at bounding box center [211, 62] width 8 height 8
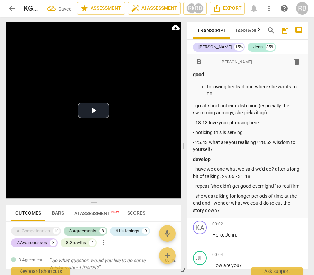
drag, startPoint x: 196, startPoint y: 104, endPoint x: 206, endPoint y: 120, distance: 18.5
click at [196, 104] on p "- great short noticing/listening (especially the swimming analogy, she picks it…" at bounding box center [248, 109] width 110 height 14
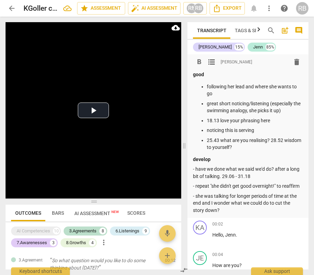
click at [277, 149] on p "25.43 what are you realising? 28.52 wisdom to yourself?" at bounding box center [255, 144] width 96 height 14
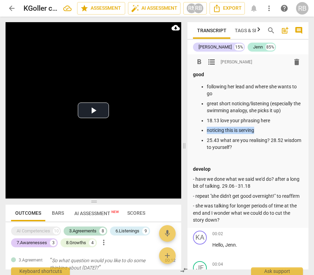
drag, startPoint x: 265, startPoint y: 130, endPoint x: 193, endPoint y: 131, distance: 71.9
click at [196, 132] on ul "following her lead and where she wants to go great short noticing/listening (es…" at bounding box center [248, 117] width 110 height 68
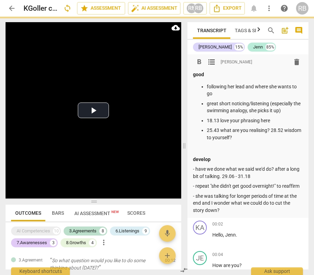
click at [195, 170] on p "- have we done what we said we'd do? after a long bit of talking. 29.06 - 31.18" at bounding box center [248, 172] width 110 height 14
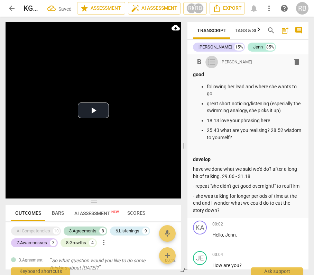
click at [213, 61] on span "format_list_bulleted" at bounding box center [211, 62] width 8 height 8
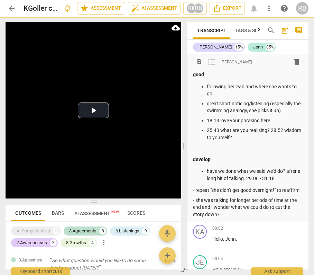
click at [195, 188] on p "- repeat "she didn't get good overnight!" to reaffirm" at bounding box center [248, 189] width 110 height 7
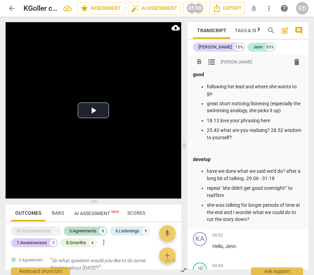
click at [260, 219] on p "she was talking for longer periods of time at the end and I wonder what we coul…" at bounding box center [255, 211] width 96 height 21
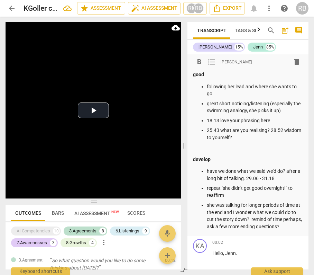
click at [207, 173] on p "have we done what we said we'd do? after a long bit of talking. 29.06 - 31.18" at bounding box center [255, 174] width 96 height 14
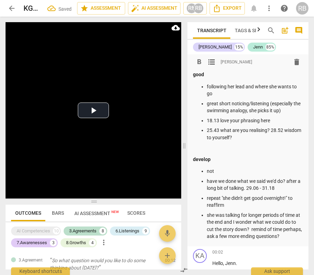
click at [257, 95] on p "following her lead and where she wants to go" at bounding box center [255, 90] width 96 height 14
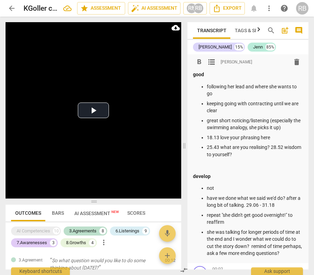
click at [239, 187] on p "not" at bounding box center [255, 187] width 96 height 7
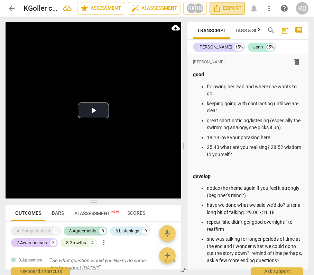
click at [224, 11] on span "Export" at bounding box center [227, 8] width 29 height 8
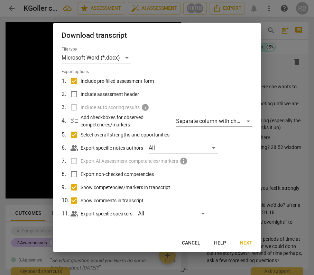
click at [241, 242] on span "Next" at bounding box center [246, 242] width 12 height 7
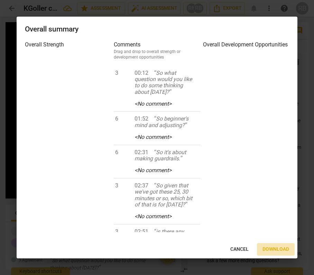
drag, startPoint x: 278, startPoint y: 249, endPoint x: 283, endPoint y: 246, distance: 6.5
click at [278, 249] on span "Download" at bounding box center [275, 249] width 27 height 7
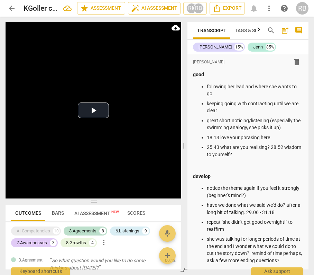
click at [11, 8] on span "arrow_back" at bounding box center [12, 8] width 8 height 8
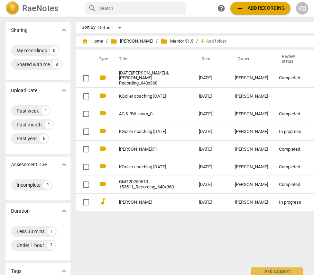
click at [90, 42] on span "home Home" at bounding box center [92, 41] width 21 height 7
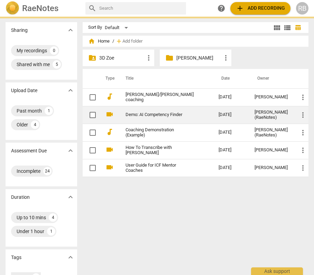
click at [188, 56] on p "[PERSON_NAME]" at bounding box center [198, 57] width 45 height 7
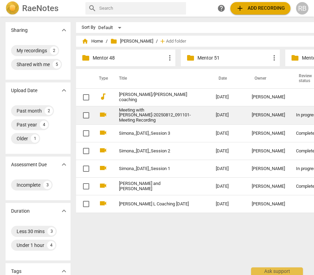
click at [159, 39] on span "add" at bounding box center [162, 41] width 7 height 7
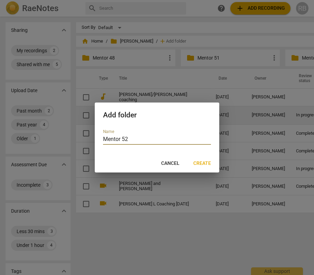
type input "Mentor 52"
click at [205, 163] on span "Create" at bounding box center [202, 163] width 18 height 7
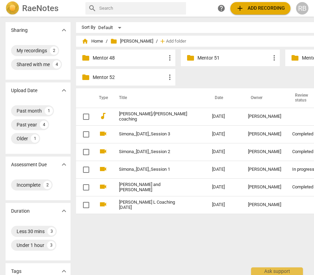
scroll to position [0, 65]
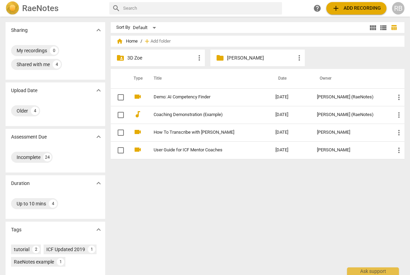
click at [235, 58] on p "[PERSON_NAME]" at bounding box center [261, 57] width 68 height 7
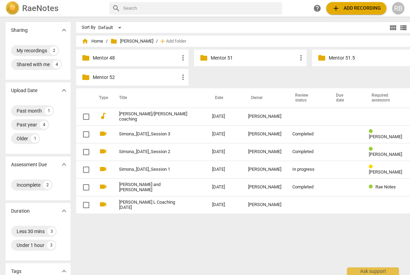
click at [126, 77] on p "Mentor 52" at bounding box center [136, 77] width 86 height 7
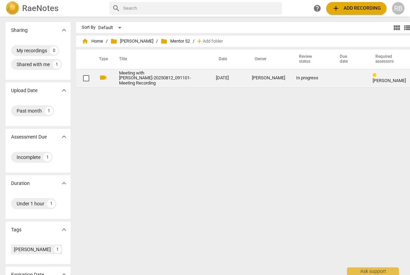
click at [155, 81] on link "Meeting with [PERSON_NAME]-20250812_091101-Meeting Recording" at bounding box center [155, 79] width 72 height 16
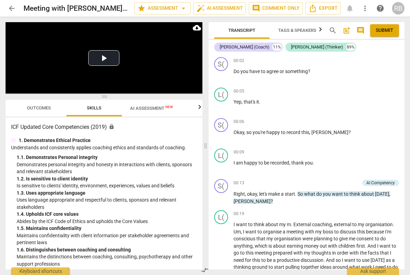
click at [159, 109] on span "AI Assessment New" at bounding box center [151, 107] width 43 height 5
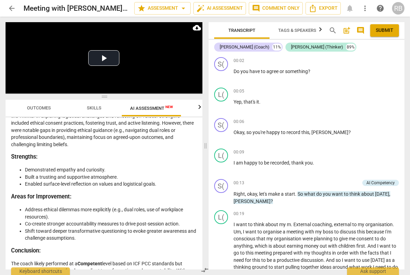
scroll to position [1842, 0]
drag, startPoint x: 103, startPoint y: 57, endPoint x: 110, endPoint y: 67, distance: 13.1
click at [103, 57] on button "Play Video" at bounding box center [103, 58] width 31 height 16
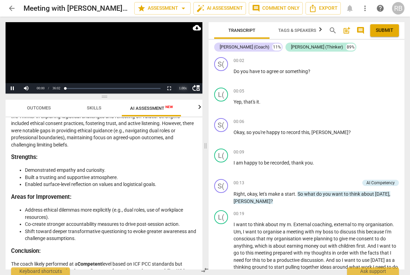
click at [184, 86] on div "1.00 x" at bounding box center [183, 88] width 14 height 10
click at [185, 77] on li "2x" at bounding box center [183, 80] width 14 height 8
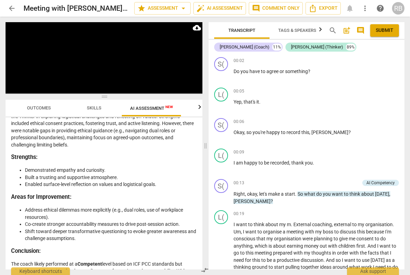
scroll to position [2326, 0]
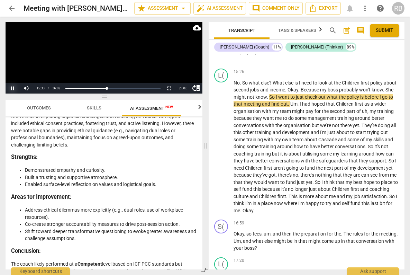
click at [14, 87] on button "Pause" at bounding box center [13, 88] width 14 height 10
drag, startPoint x: 14, startPoint y: 86, endPoint x: 25, endPoint y: 77, distance: 14.4
click at [14, 85] on button "Play" at bounding box center [13, 88] width 14 height 10
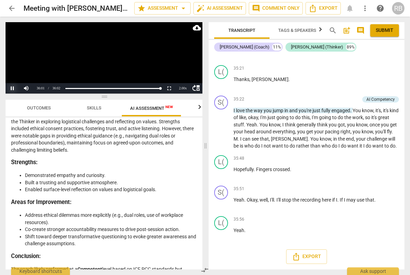
scroll to position [1838, 0]
click at [46, 110] on span "Outcomes" at bounding box center [39, 107] width 24 height 5
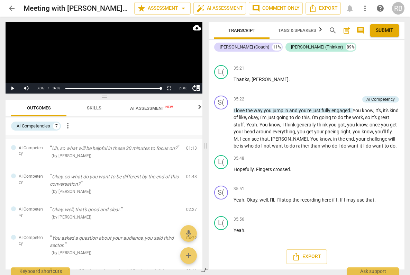
scroll to position [0, 0]
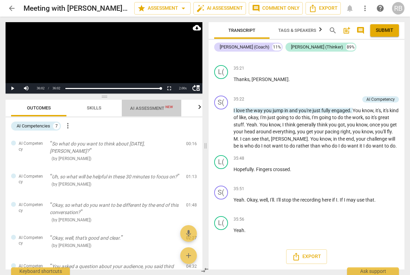
click at [148, 109] on span "AI Assessment New" at bounding box center [151, 107] width 43 height 5
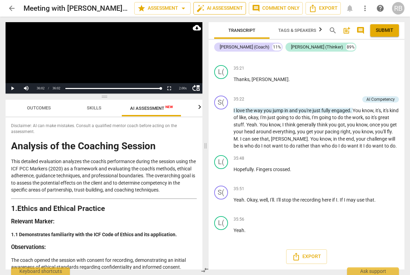
click at [234, 11] on span "auto_fix_high AI Assessment" at bounding box center [219, 8] width 46 height 8
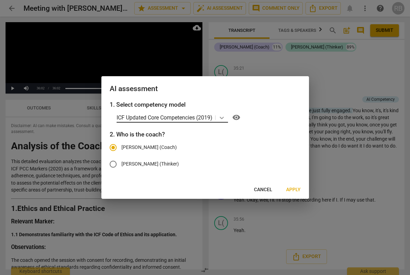
click at [222, 117] on icon at bounding box center [222, 118] width 4 height 2
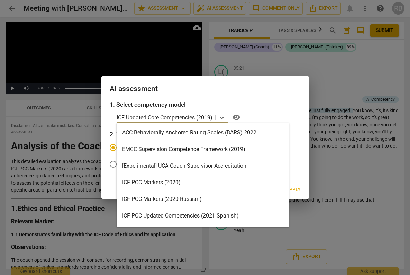
click at [196, 181] on div "ICF PCC Markers (2020)" at bounding box center [203, 182] width 172 height 17
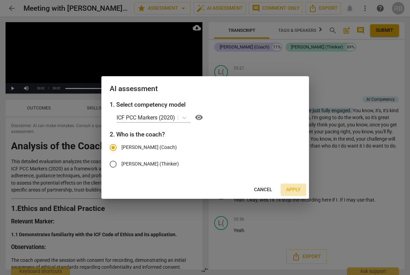
click at [289, 187] on span "Apply" at bounding box center [293, 189] width 15 height 7
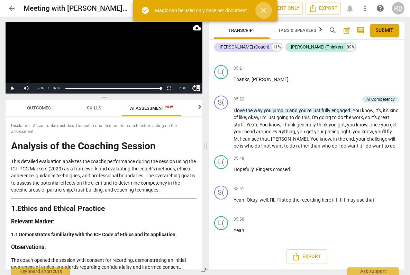
click at [264, 11] on span "close" at bounding box center [263, 10] width 8 height 8
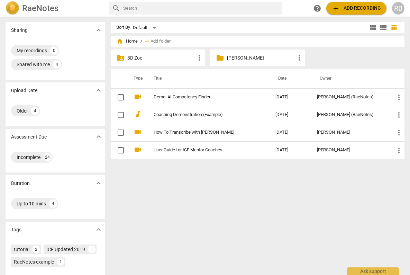
click at [176, 8] on input "text" at bounding box center [201, 8] width 156 height 11
click at [157, 11] on input "[PERSON_NAME]" at bounding box center [195, 8] width 145 height 11
click at [165, 8] on input "[PERSON_NAME]" at bounding box center [195, 8] width 145 height 11
type input "[PERSON_NAME]"
click at [114, 6] on span "search" at bounding box center [116, 8] width 8 height 8
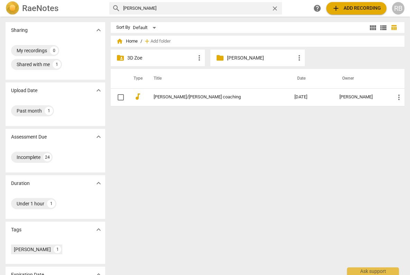
click at [172, 10] on input "[PERSON_NAME]" at bounding box center [195, 8] width 145 height 11
click at [235, 57] on p "[PERSON_NAME]" at bounding box center [261, 57] width 68 height 7
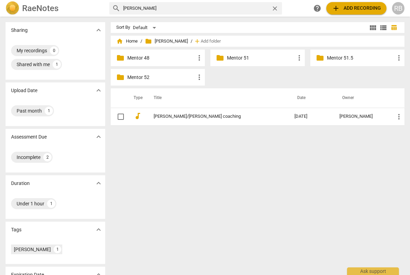
click at [340, 59] on p "Mentor 51.5" at bounding box center [361, 57] width 68 height 7
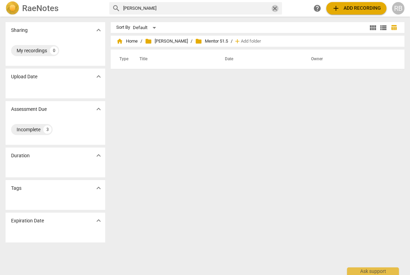
click at [275, 10] on span "close" at bounding box center [274, 8] width 7 height 7
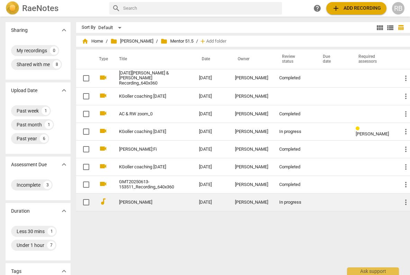
click at [236, 201] on div "[PERSON_NAME]" at bounding box center [251, 202] width 33 height 5
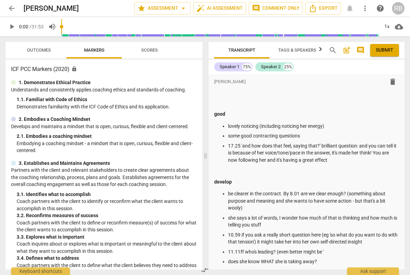
click at [12, 8] on span "arrow_back" at bounding box center [12, 8] width 8 height 8
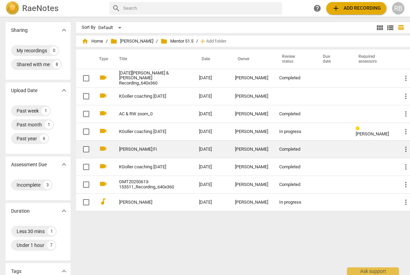
click at [205, 147] on td "[DATE]" at bounding box center [211, 149] width 36 height 18
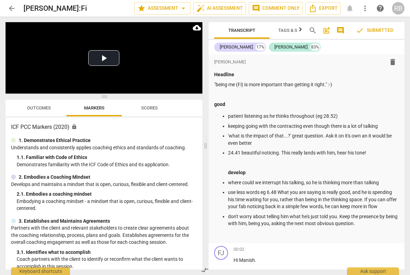
click at [10, 6] on span "arrow_back" at bounding box center [12, 8] width 8 height 8
